Goal: Register for event/course

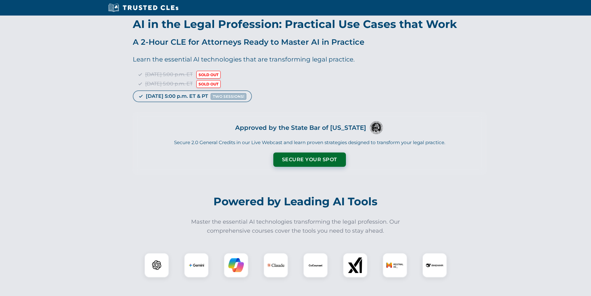
click at [263, 96] on div "Tuesday, September 23 | 5:00 p.m. ET SOLD OUT Thursday, September 25 | 5:00 p.m…" at bounding box center [310, 85] width 354 height 30
click at [307, 159] on button "Secure Your Spot" at bounding box center [309, 159] width 73 height 14
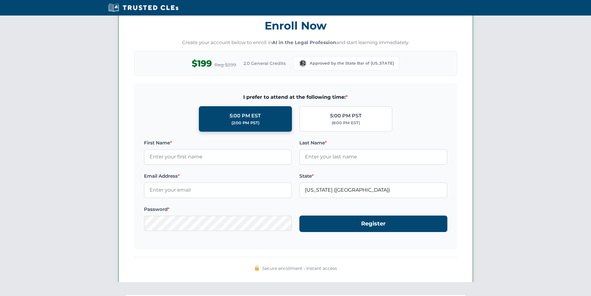
scroll to position [501, 0]
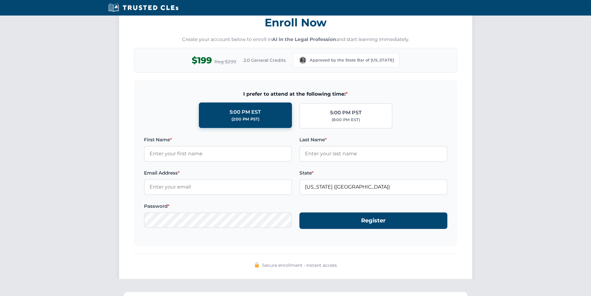
click at [238, 116] on div "(2:00 PM PST)" at bounding box center [245, 119] width 28 height 6
click at [0, 0] on input "5:00 PM EST (2:00 PM PST)" at bounding box center [0, 0] width 0 height 0
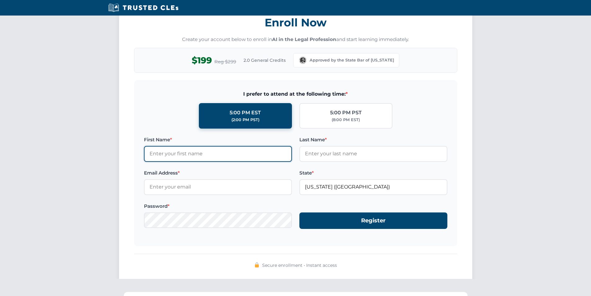
click at [154, 155] on input "First Name *" at bounding box center [218, 154] width 148 height 16
type input "Alec"
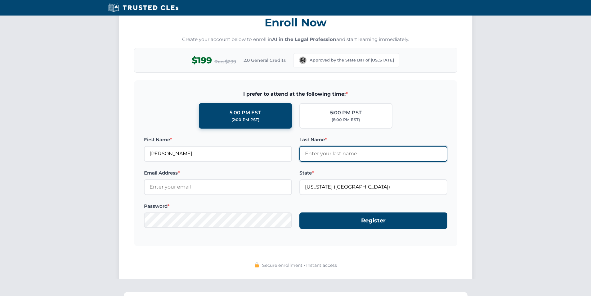
drag, startPoint x: 316, startPoint y: 153, endPoint x: 304, endPoint y: 145, distance: 14.1
click at [316, 152] on input "Last Name *" at bounding box center [373, 154] width 148 height 16
type input "Wrolson"
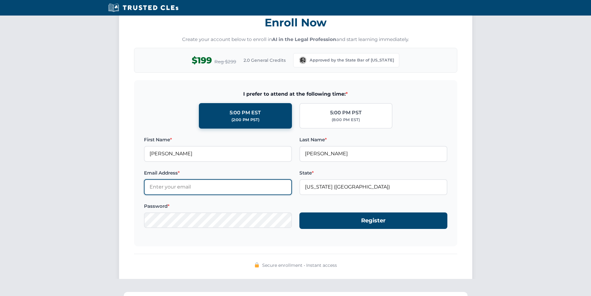
click at [151, 187] on input "Email Address *" at bounding box center [218, 187] width 148 height 16
drag, startPoint x: 163, startPoint y: 188, endPoint x: 160, endPoint y: 188, distance: 3.4
click at [162, 188] on input "alec." at bounding box center [218, 187] width 148 height 16
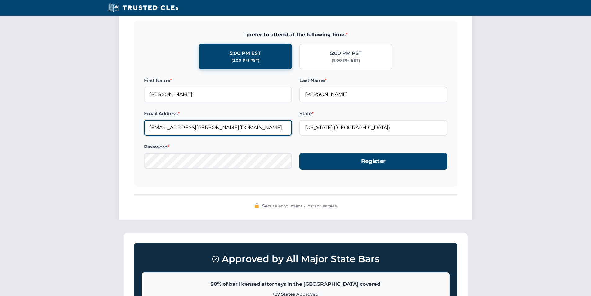
scroll to position [563, 0]
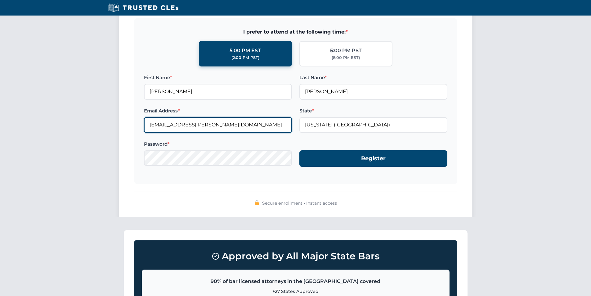
type input "alec.wrolson@puyalluptribe-nsn.gov"
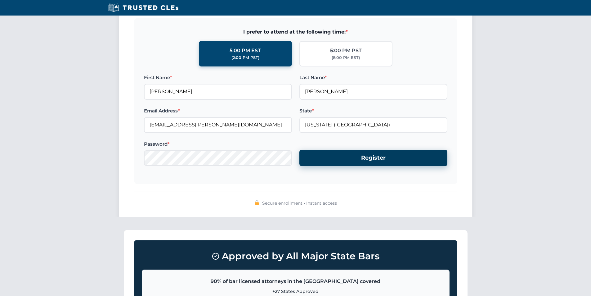
click at [367, 158] on button "Register" at bounding box center [373, 157] width 148 height 16
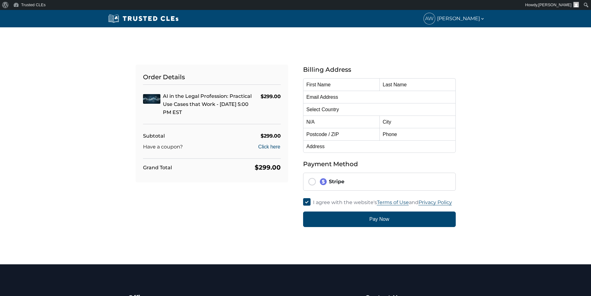
type input "[PERSON_NAME]"
type input "[EMAIL_ADDRESS][PERSON_NAME][DOMAIN_NAME]"
select select "United States"
radio input "true"
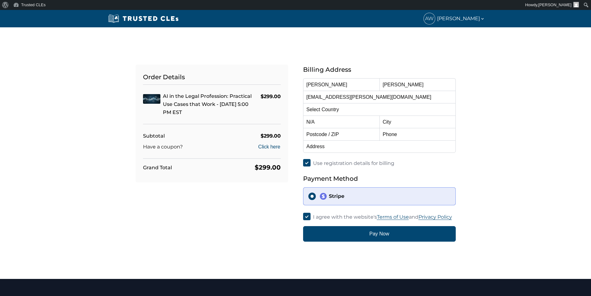
select select "Washington"
drag, startPoint x: 316, startPoint y: 84, endPoint x: 301, endPoint y: 83, distance: 15.2
click at [301, 83] on div "Billing Address First Name Alec Last Name Wrolson Email Address alec.wrolson@pu…" at bounding box center [379, 153] width 167 height 177
type input "Rose"
drag, startPoint x: 403, startPoint y: 86, endPoint x: 380, endPoint y: 83, distance: 22.5
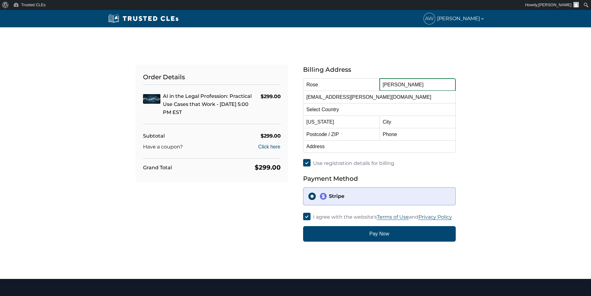
click at [381, 83] on input "Wrolson" at bounding box center [417, 84] width 76 height 12
type input "Oakley"
drag, startPoint x: 305, startPoint y: 96, endPoint x: 331, endPoint y: 95, distance: 26.4
click at [332, 95] on input "alec.wrolson@puyalluptribe-nsn.gov" at bounding box center [379, 97] width 153 height 12
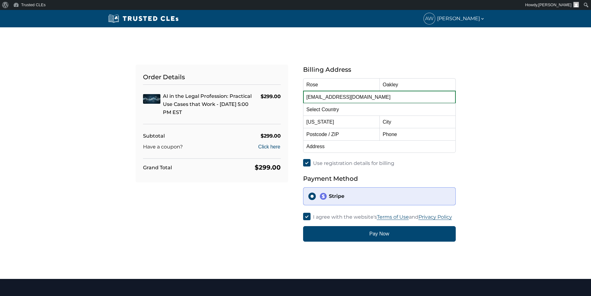
type input "travel@puyalluptribe-nsn.gov"
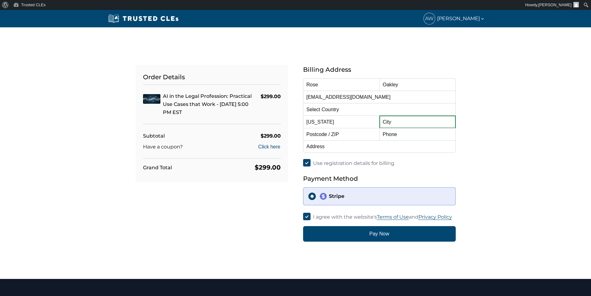
click at [399, 122] on input "text" at bounding box center [417, 121] width 76 height 12
type input "Tacoma"
type input "98404"
type input "3001 Puyalupabsh St"
click at [404, 136] on input "text" at bounding box center [417, 134] width 76 height 12
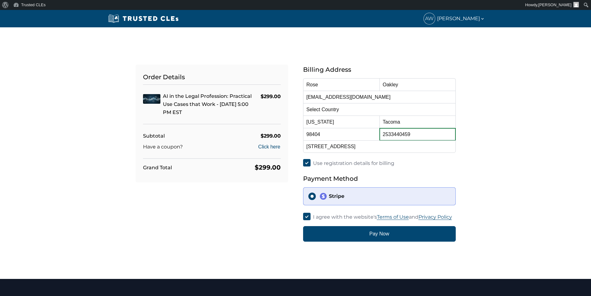
scroll to position [31, 0]
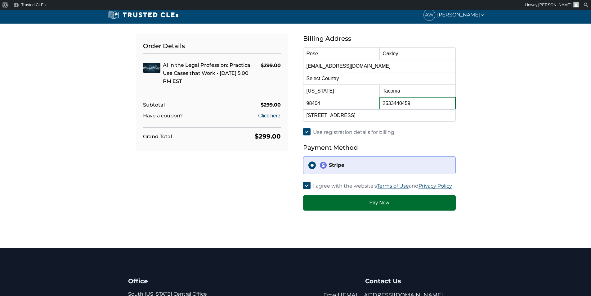
type input "2533440459"
click at [378, 204] on button "Pay Now" at bounding box center [379, 203] width 153 height 16
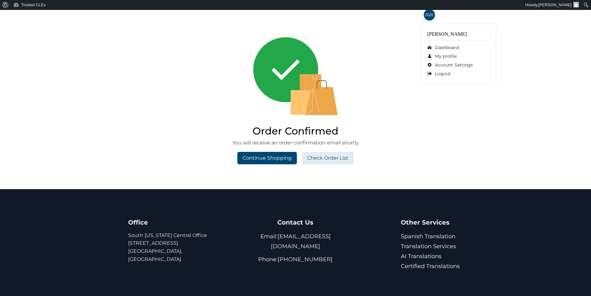
click at [433, 13] on div "AW Alec Wrolson" at bounding box center [452, 14] width 63 height 11
click at [438, 47] on link "Dashboard" at bounding box center [458, 47] width 62 height 9
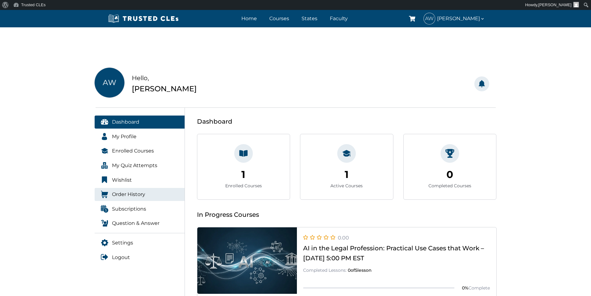
click at [134, 193] on span "Order History" at bounding box center [128, 194] width 33 height 8
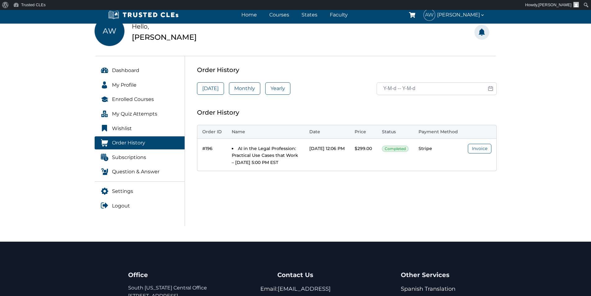
scroll to position [62, 0]
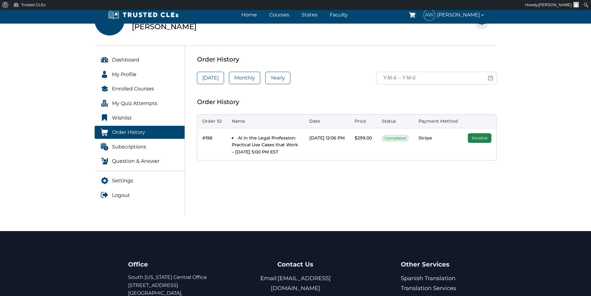
click at [473, 139] on link "Invoice" at bounding box center [480, 138] width 24 height 10
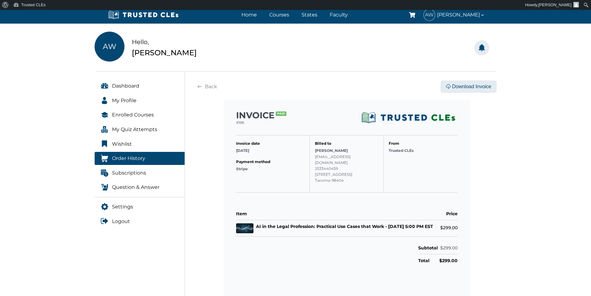
scroll to position [31, 0]
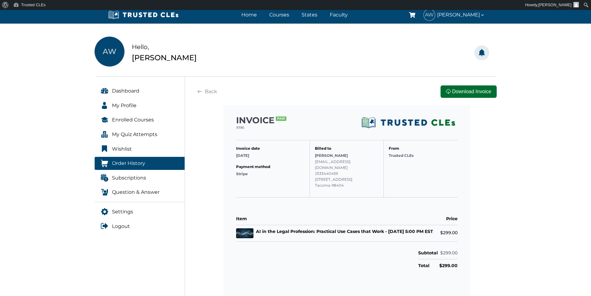
click at [457, 92] on button "Download Invoice" at bounding box center [468, 91] width 56 height 12
